Goal: Task Accomplishment & Management: Use online tool/utility

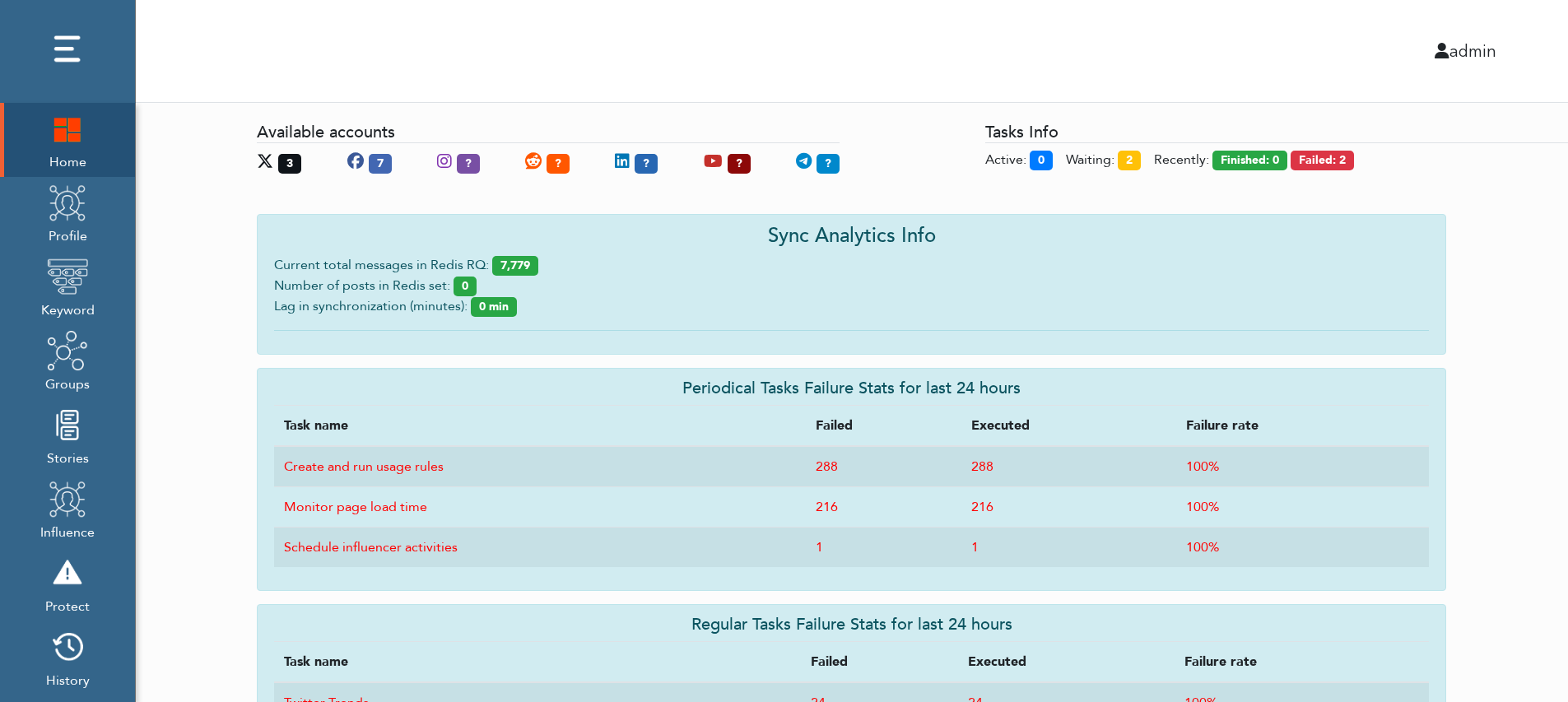
scroll to position [203, 0]
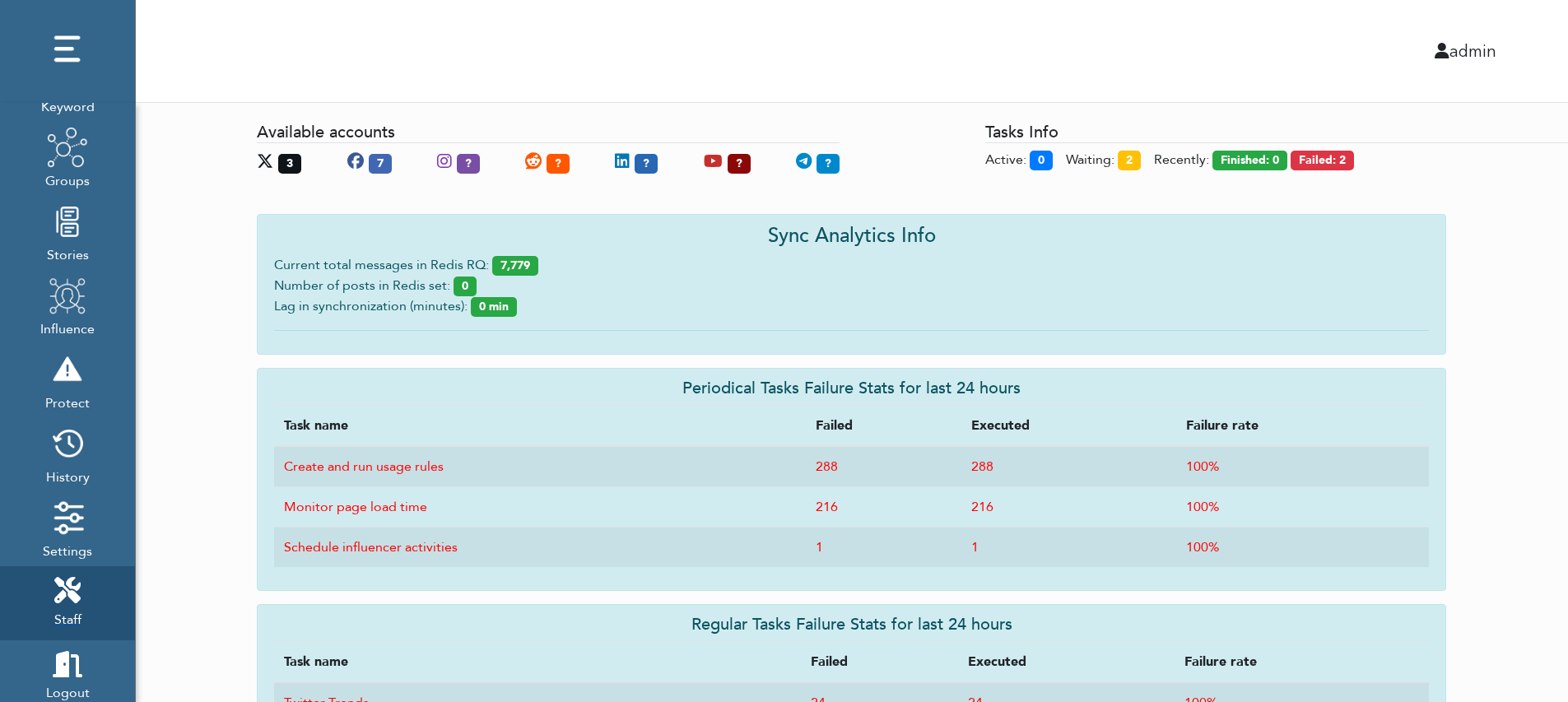
click at [57, 624] on span "Staff" at bounding box center [68, 617] width 27 height 23
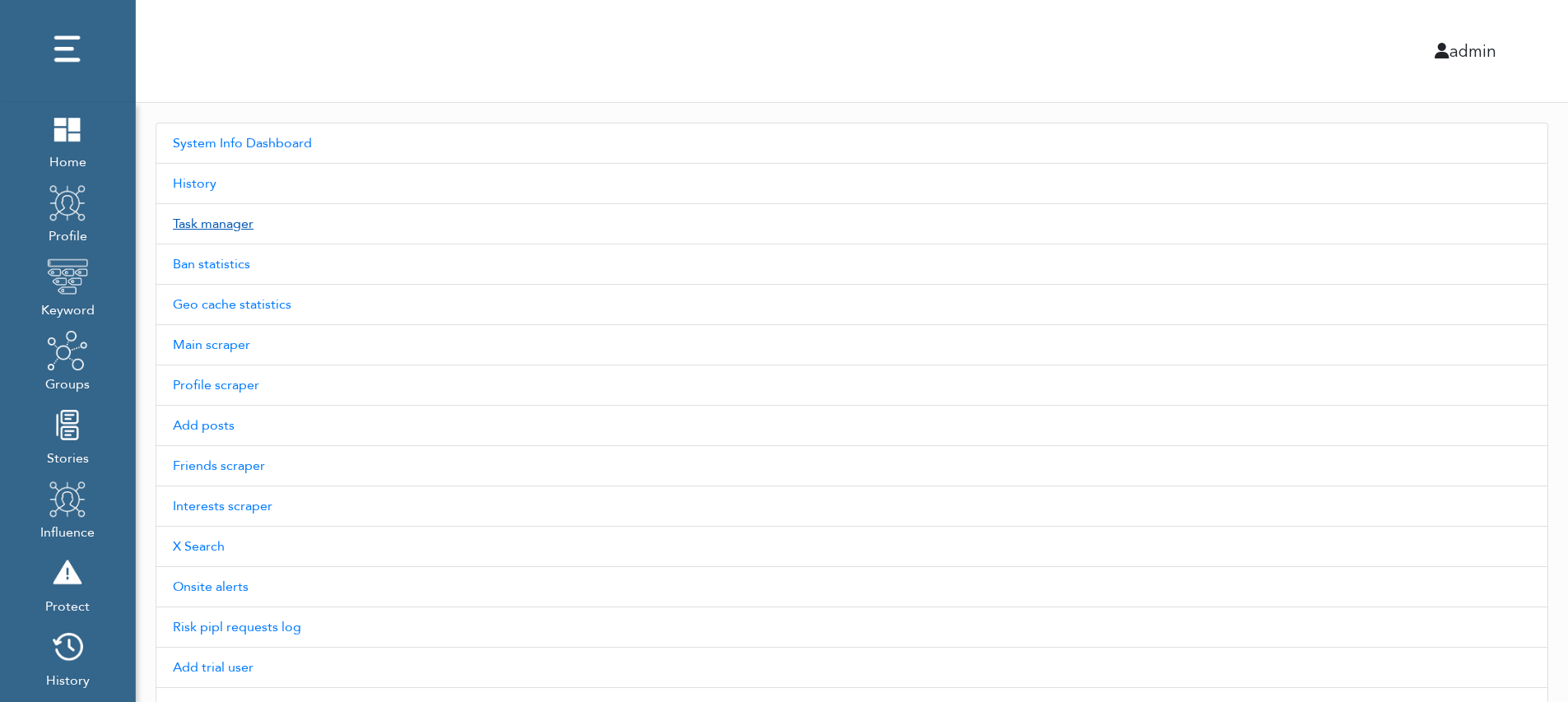
click at [214, 234] on link "Task manager" at bounding box center [851, 224] width 1393 height 40
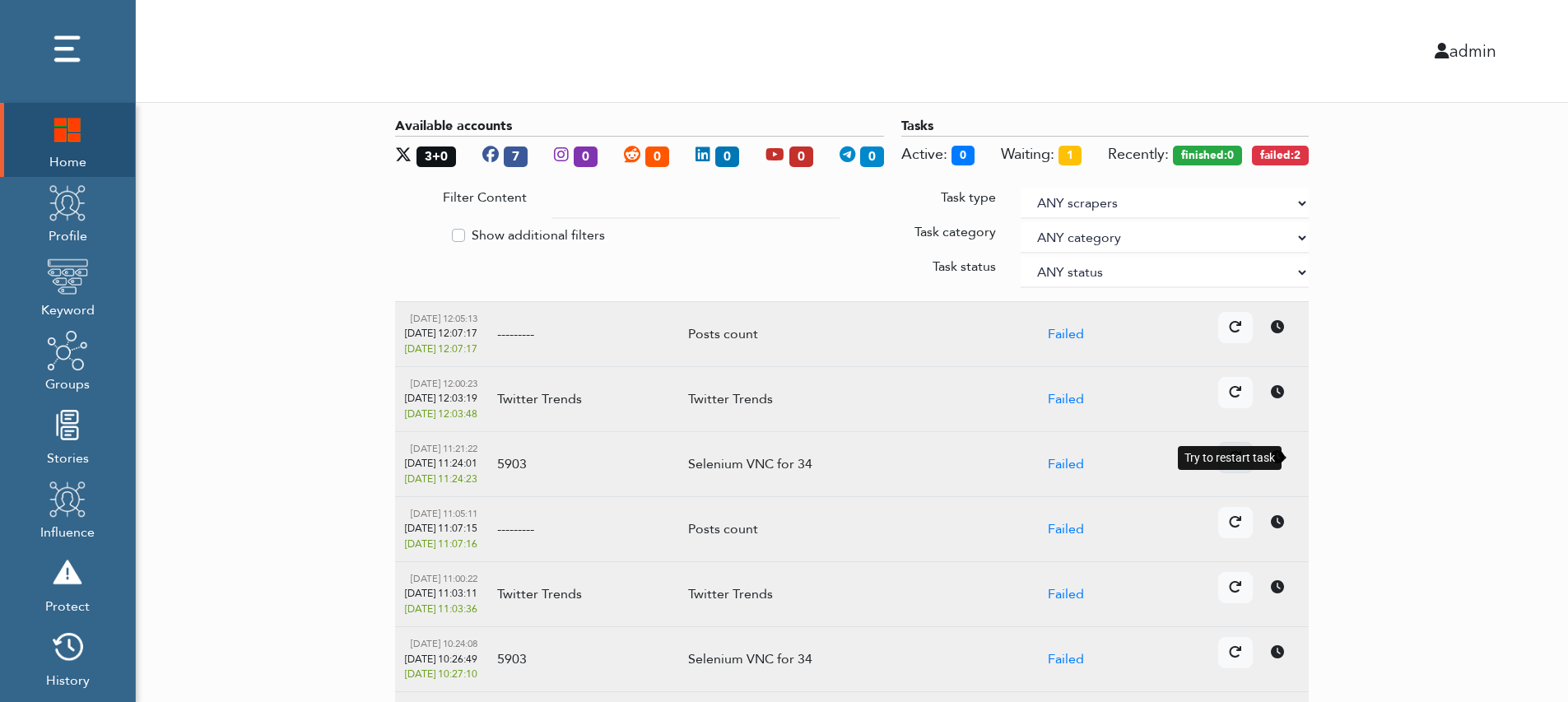
click at [1252, 447] on div at bounding box center [1235, 457] width 34 height 31
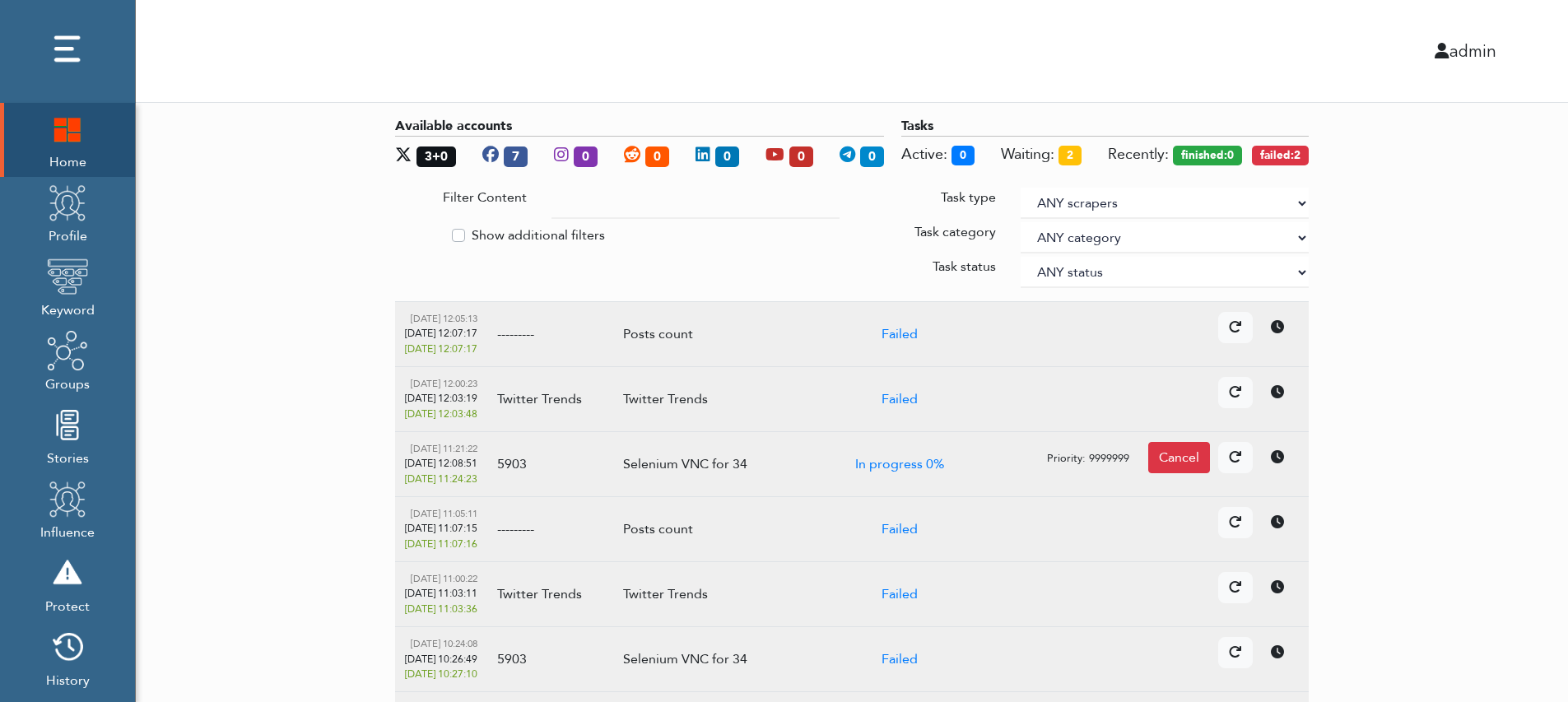
click at [279, 463] on div "Available accounts 3+0 7 0 0 0 0 0 Tasks Active: 0 Waiting: 2 Recently: finishe…" at bounding box center [852, 560] width 1432 height 914
click at [309, 502] on div "Available accounts 3+0 7 0 0 0 0 0 Tasks Active: 0 Waiting: 2 Recently: finishe…" at bounding box center [852, 560] width 1432 height 914
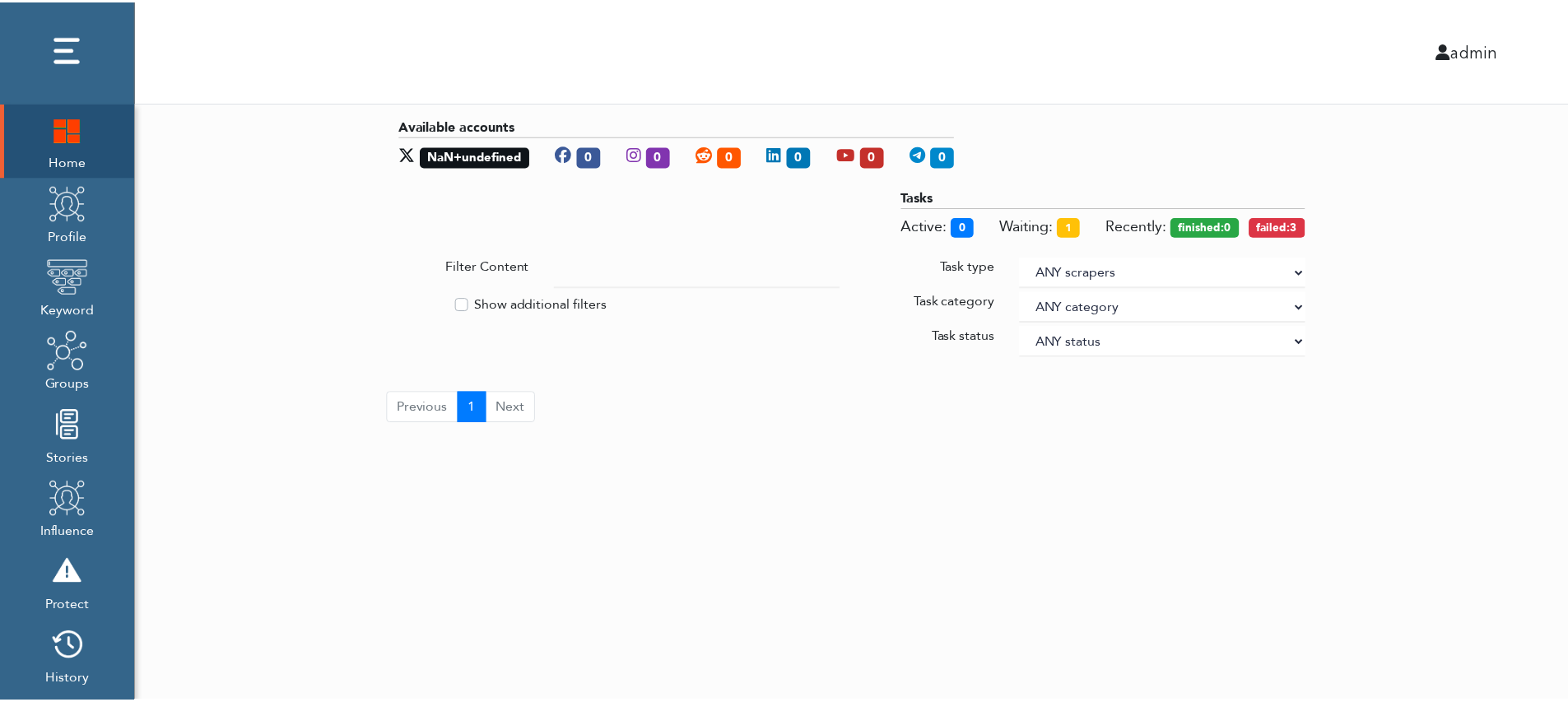
scroll to position [0, 5]
